Goal: Transaction & Acquisition: Purchase product/service

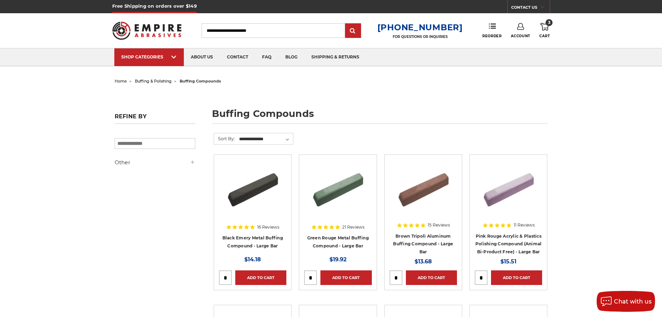
click at [544, 24] on use at bounding box center [545, 27] width 8 height 8
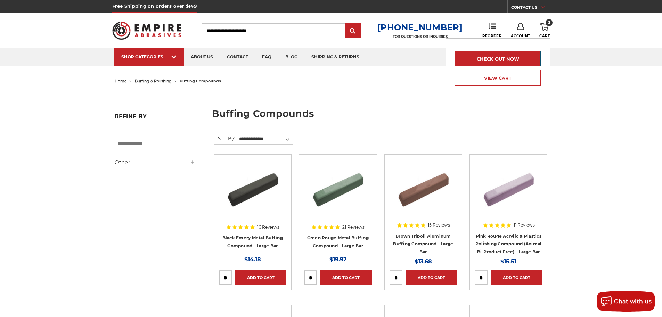
click at [516, 56] on link "Check out now" at bounding box center [498, 58] width 86 height 15
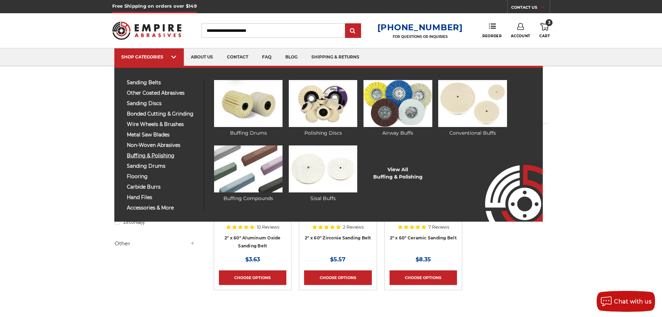
click at [166, 155] on span "buffing & polishing" at bounding box center [163, 155] width 72 height 5
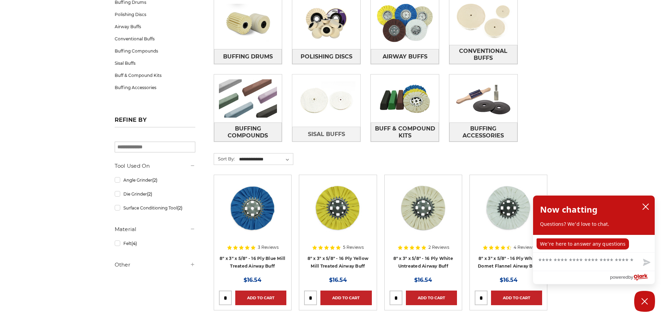
scroll to position [139, 0]
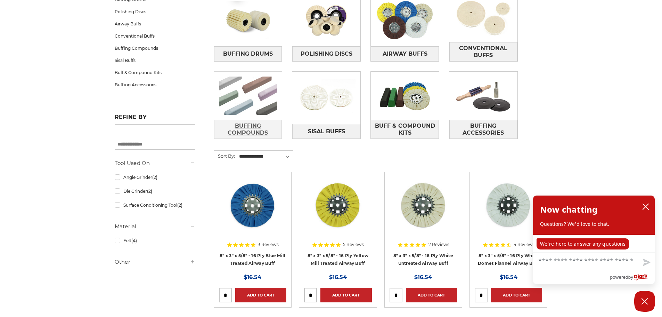
click at [236, 124] on span "Buffing Compounds" at bounding box center [248, 129] width 67 height 19
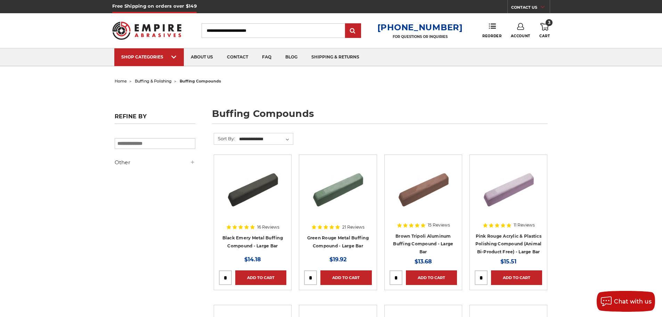
scroll to position [2, 0]
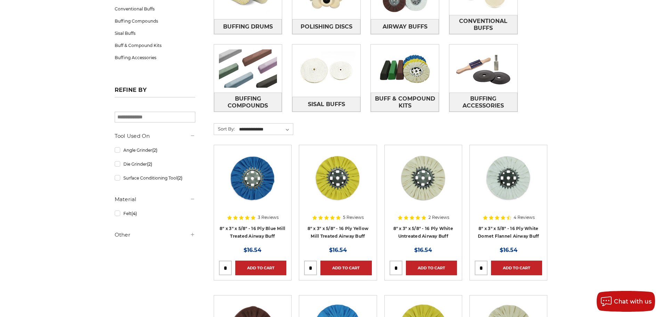
scroll to position [32, 0]
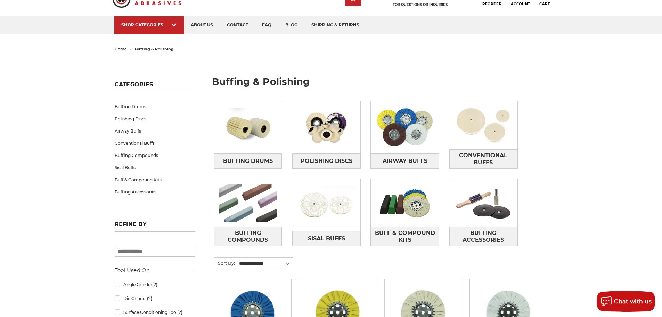
click at [153, 144] on link "Conventional Buffs" at bounding box center [155, 143] width 81 height 12
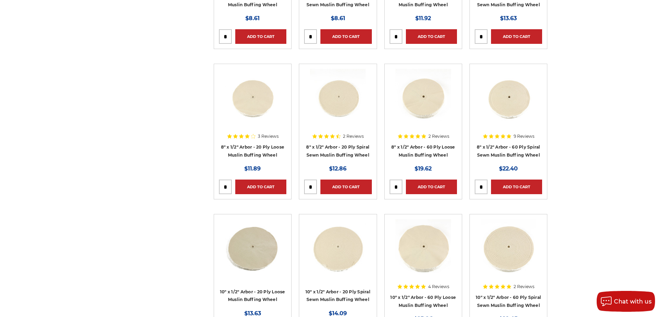
scroll to position [382, 0]
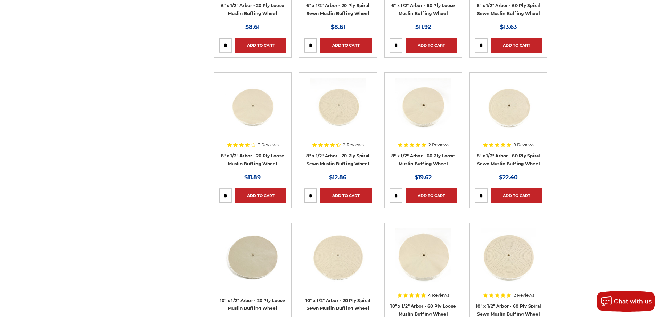
click at [275, 270] on img at bounding box center [253, 256] width 56 height 56
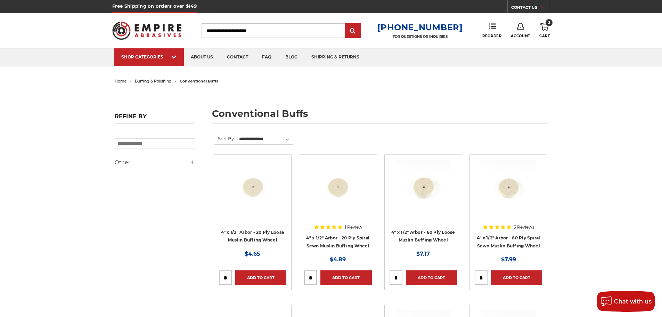
click at [166, 79] on span "buffing & polishing" at bounding box center [153, 81] width 37 height 5
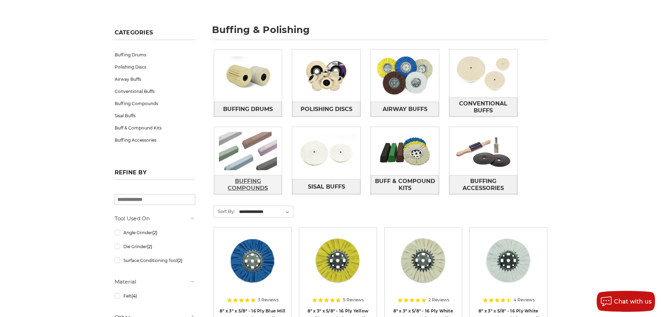
scroll to position [104, 0]
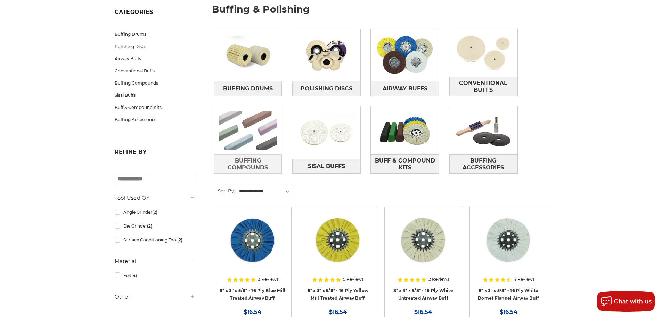
click at [248, 150] on img at bounding box center [248, 130] width 68 height 48
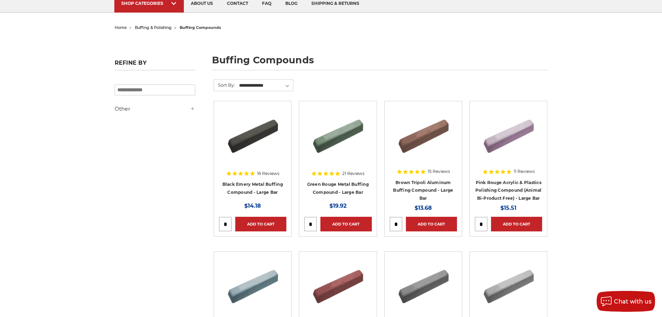
scroll to position [70, 0]
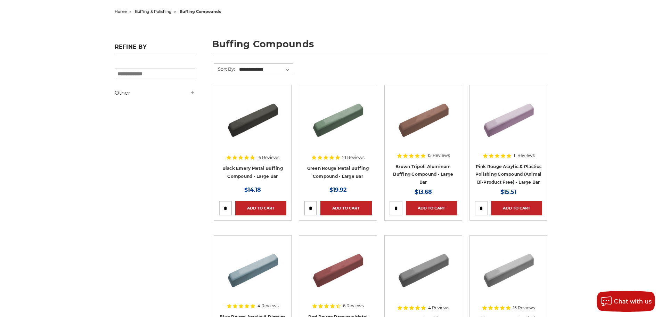
click at [265, 117] on img at bounding box center [253, 118] width 56 height 56
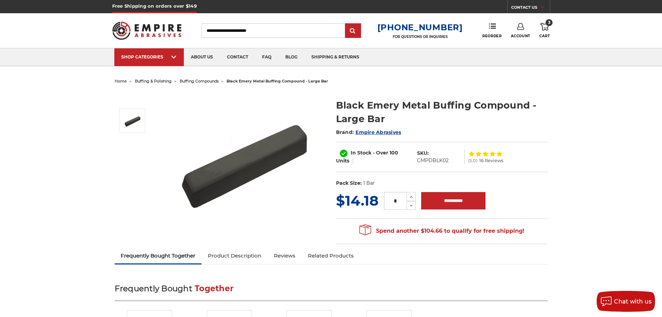
click at [549, 28] on link "3 Cart" at bounding box center [545, 30] width 10 height 15
click at [547, 26] on span "3" at bounding box center [549, 22] width 7 height 7
click at [545, 20] on div "Toggle menu Menu Search 1-800-816-3824 FOR QUESTIONS OR INQUIRIES Phone Reorder…" at bounding box center [331, 30] width 438 height 35
click at [546, 20] on span "3" at bounding box center [549, 22] width 7 height 7
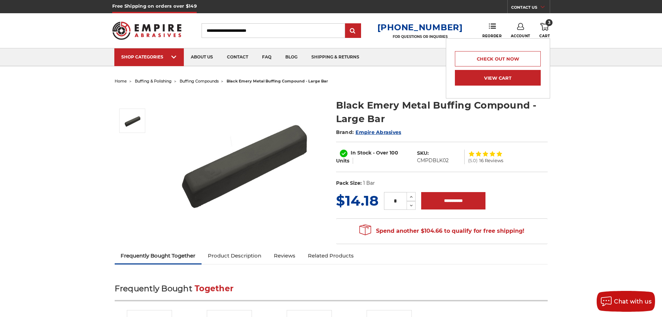
click at [499, 74] on link "View Cart" at bounding box center [498, 78] width 86 height 16
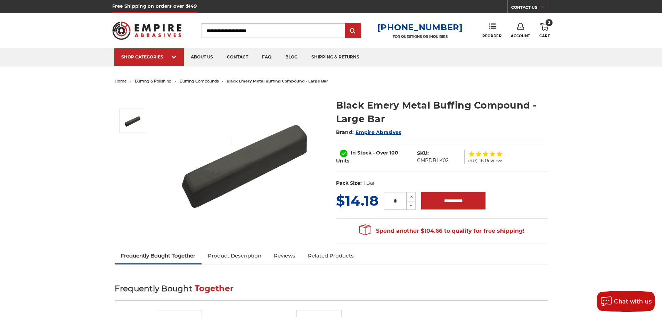
scroll to position [2, 0]
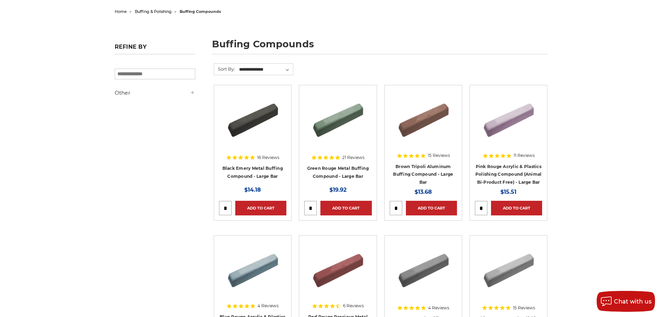
scroll to position [2, 0]
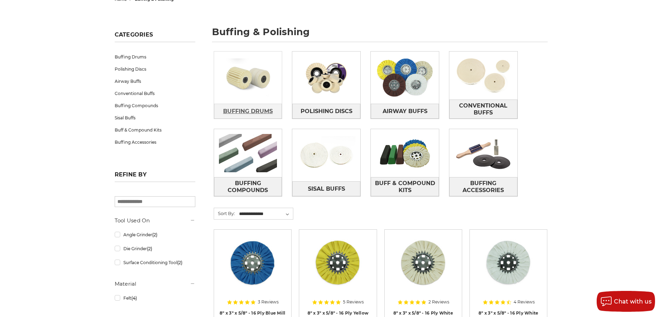
scroll to position [70, 0]
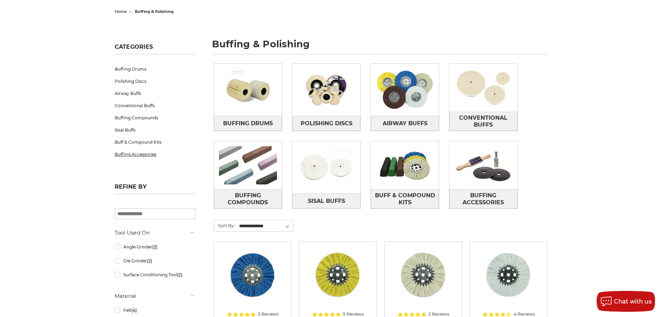
click at [141, 155] on link "Buffing Accessories" at bounding box center [155, 154] width 81 height 12
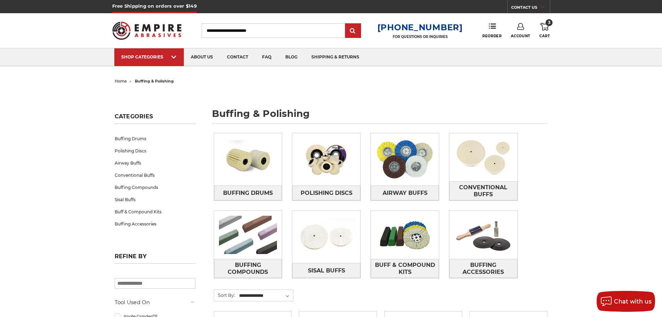
click at [543, 26] on icon at bounding box center [545, 27] width 8 height 8
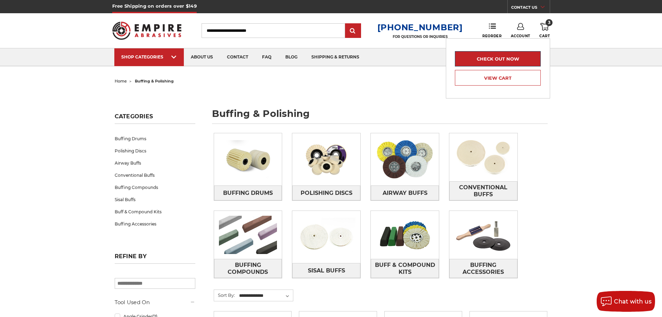
click at [501, 56] on link "Check out now" at bounding box center [498, 58] width 86 height 15
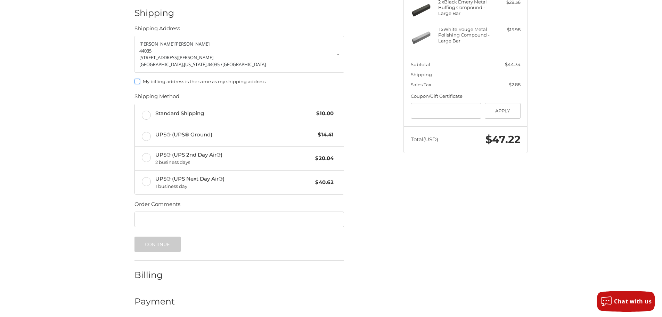
scroll to position [118, 0]
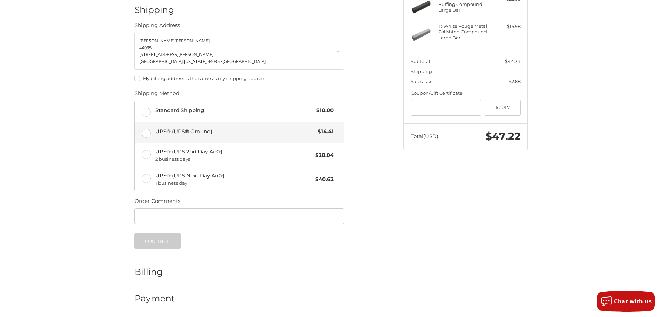
click at [205, 128] on span "UPS® (UPS® Ground)" at bounding box center [234, 132] width 159 height 8
click at [161, 241] on button "Continue" at bounding box center [158, 240] width 46 height 15
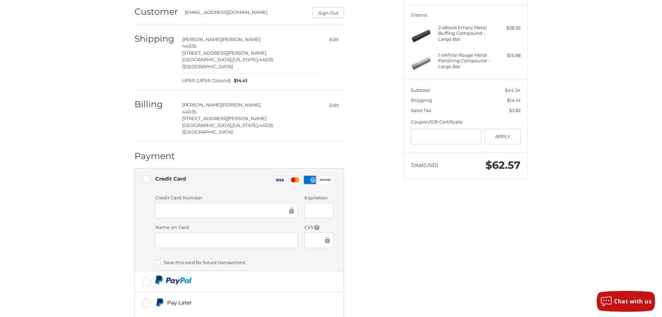
scroll to position [142, 0]
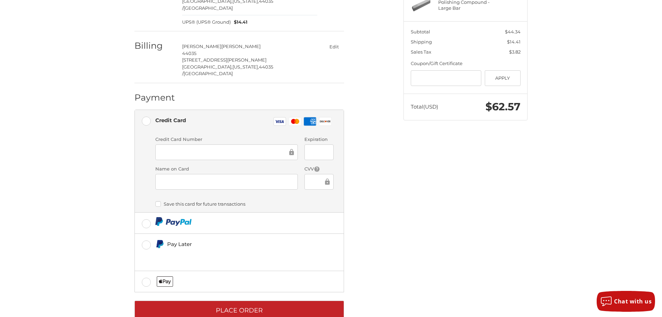
click at [186, 149] on iframe at bounding box center [224, 152] width 128 height 8
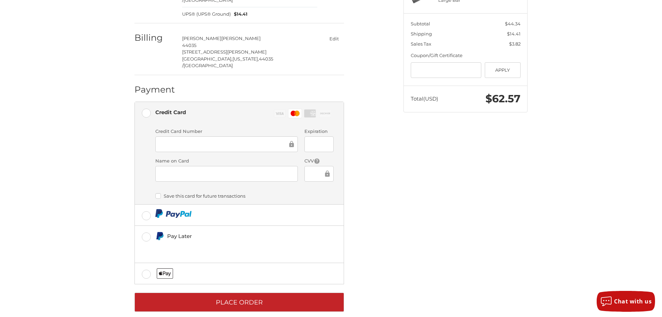
scroll to position [154, 0]
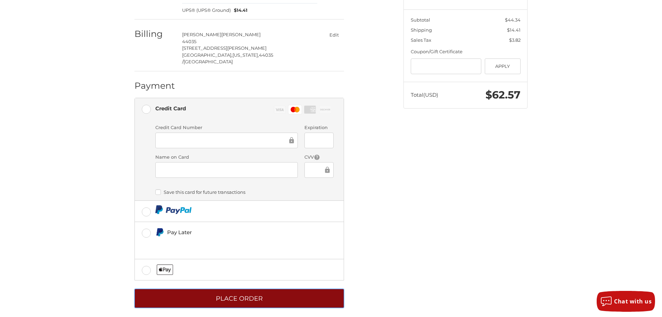
click at [259, 293] on button "Place Order" at bounding box center [240, 298] width 210 height 19
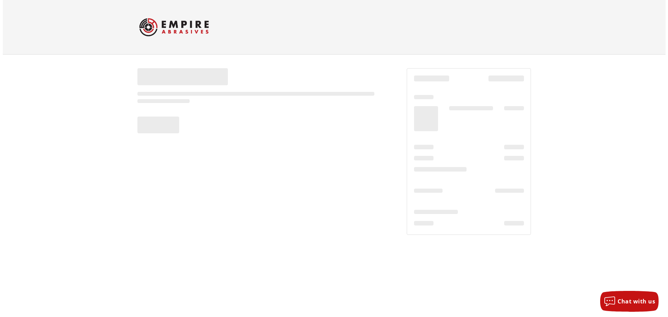
scroll to position [0, 0]
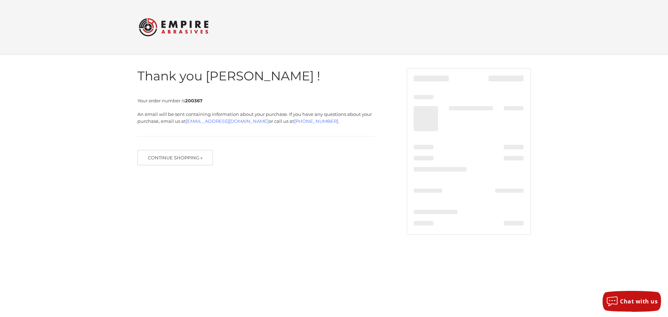
scroll to position [2, 0]
